Goal: Entertainment & Leisure: Consume media (video, audio)

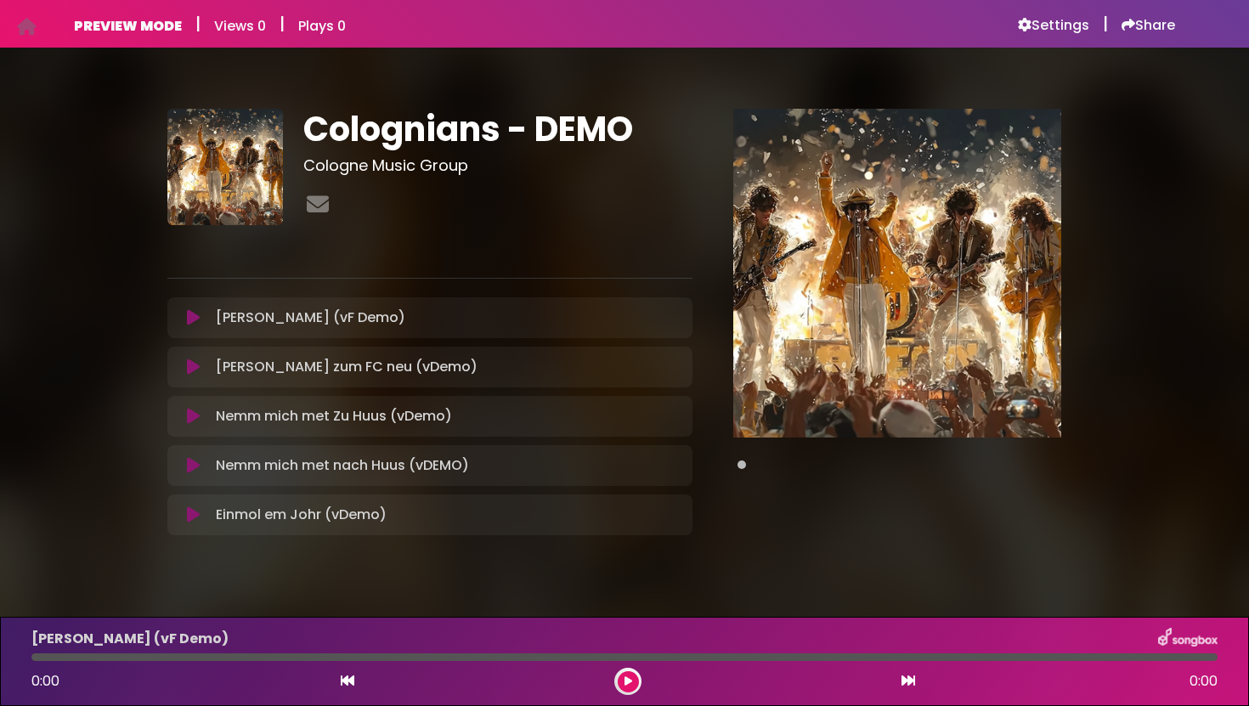
click at [200, 317] on button at bounding box center [193, 317] width 31 height 17
click at [190, 316] on icon at bounding box center [193, 317] width 13 height 17
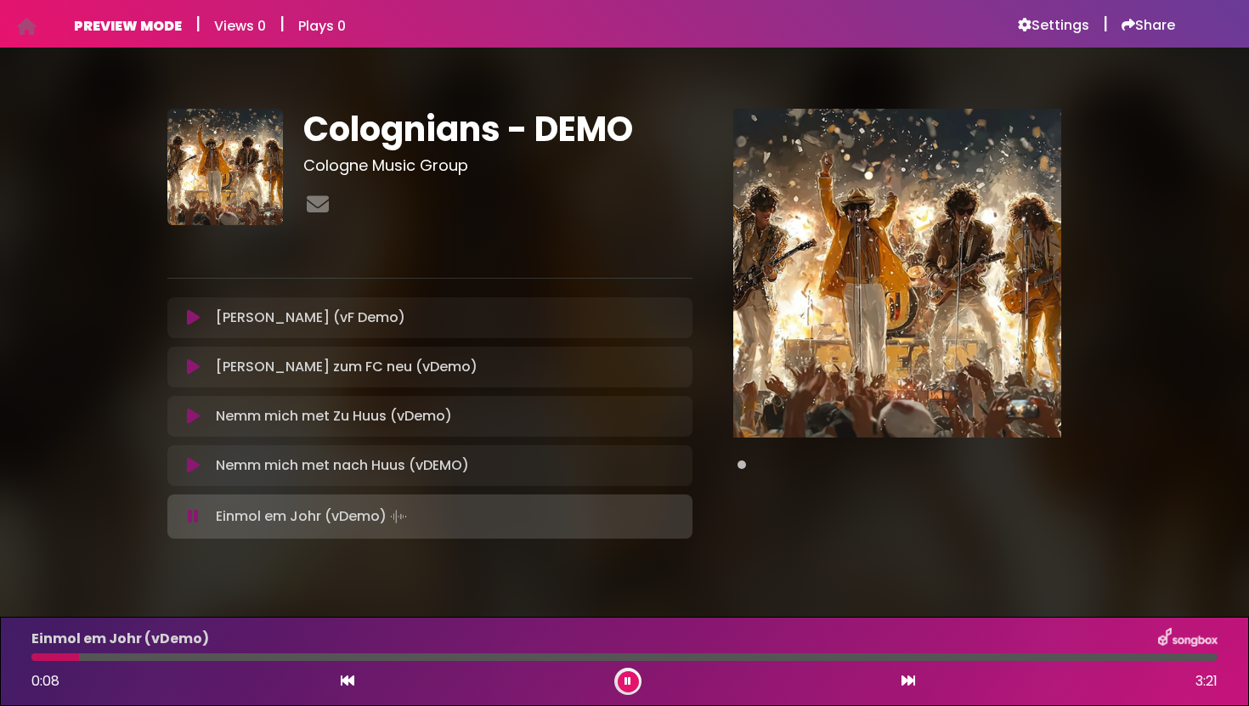
click at [193, 413] on icon at bounding box center [193, 416] width 13 height 17
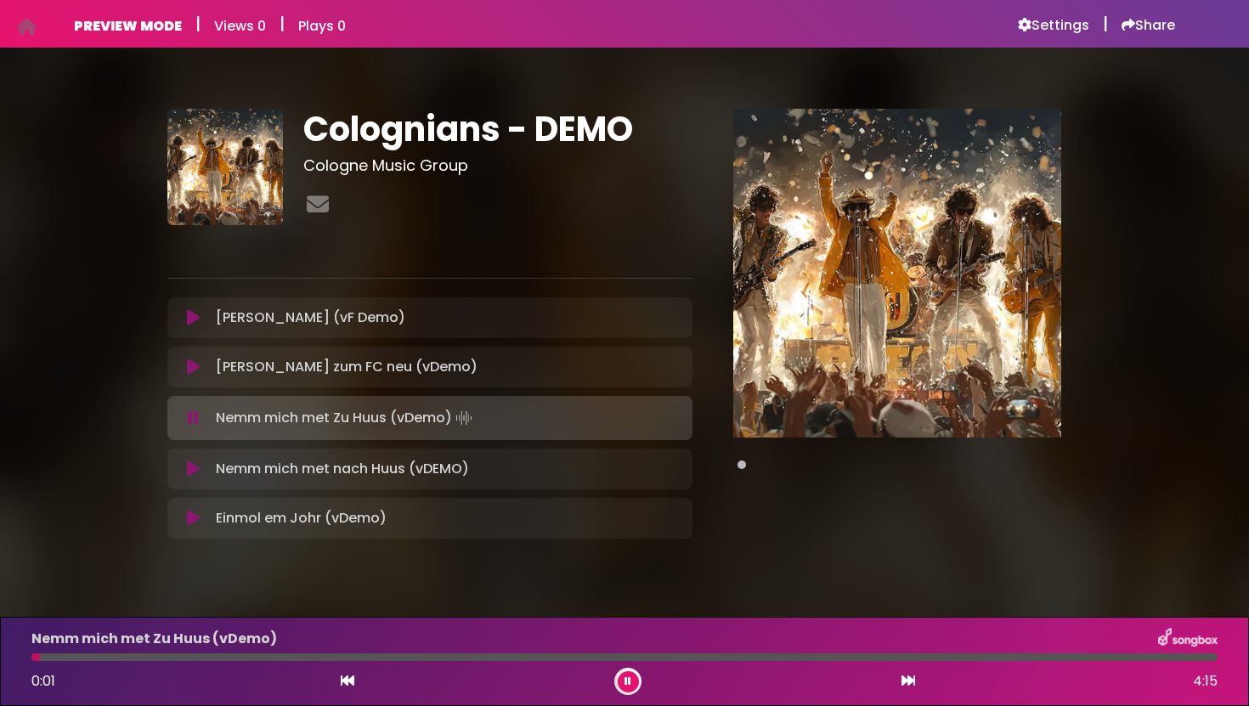
click at [191, 465] on icon at bounding box center [193, 468] width 13 height 17
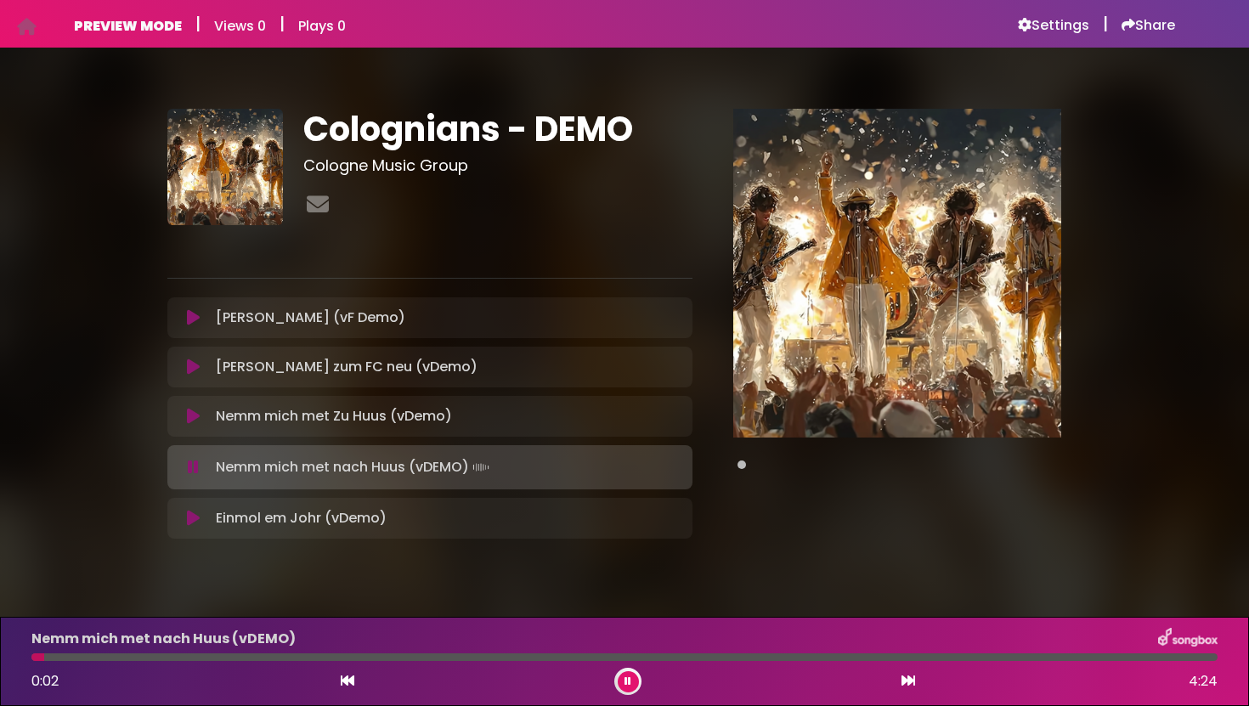
click at [192, 514] on icon at bounding box center [193, 518] width 13 height 17
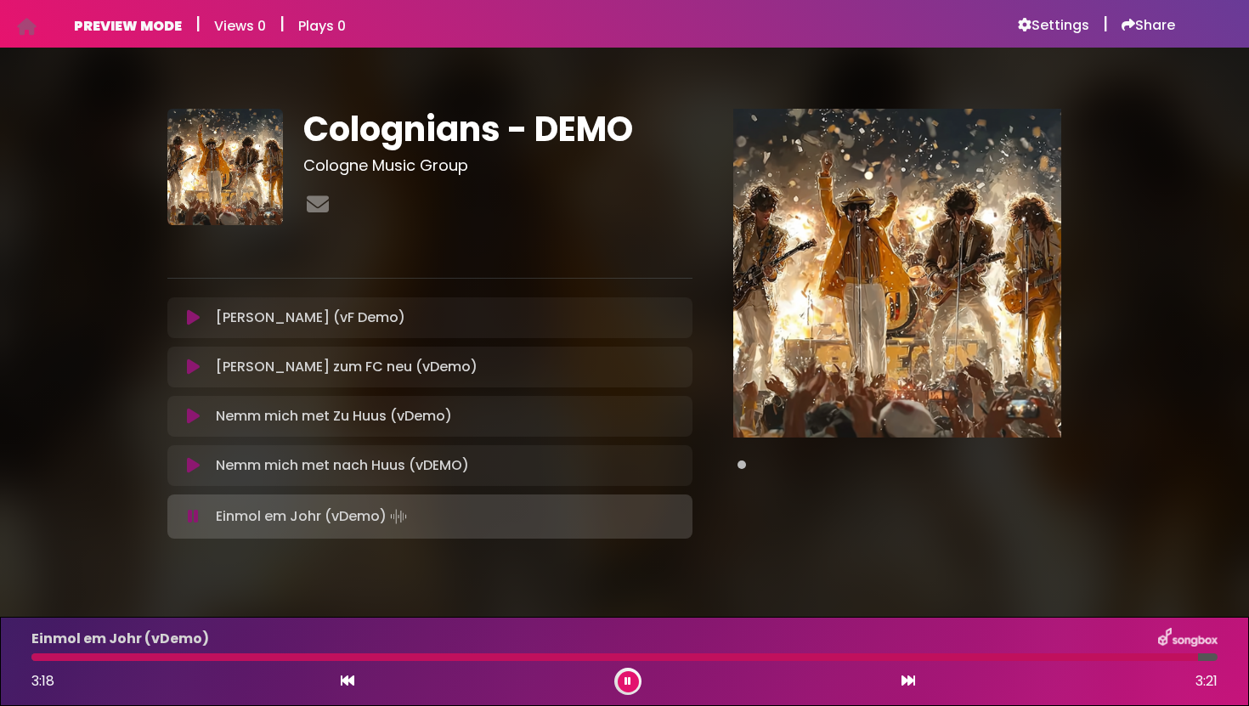
click at [623, 681] on button at bounding box center [627, 681] width 21 height 21
